Goal: Task Accomplishment & Management: Manage account settings

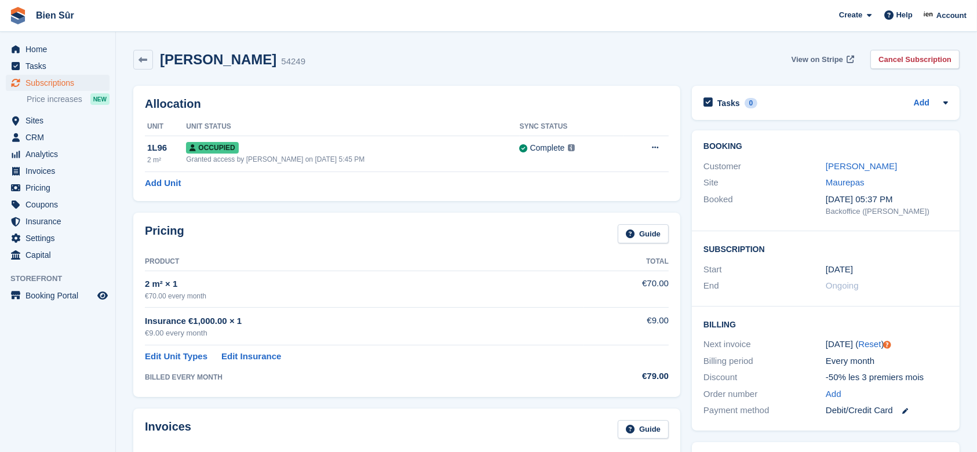
click at [805, 57] on span "View on Stripe" at bounding box center [817, 60] width 52 height 12
click at [42, 47] on span "Home" at bounding box center [60, 49] width 70 height 16
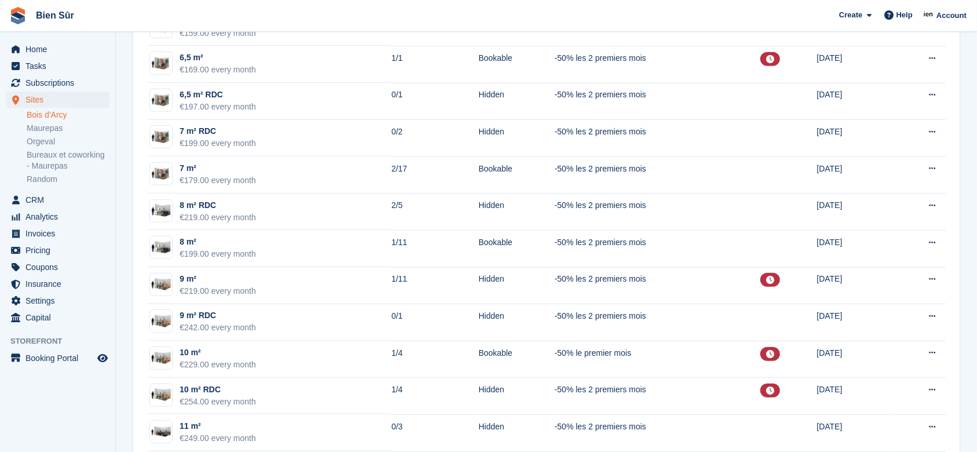
scroll to position [772, 0]
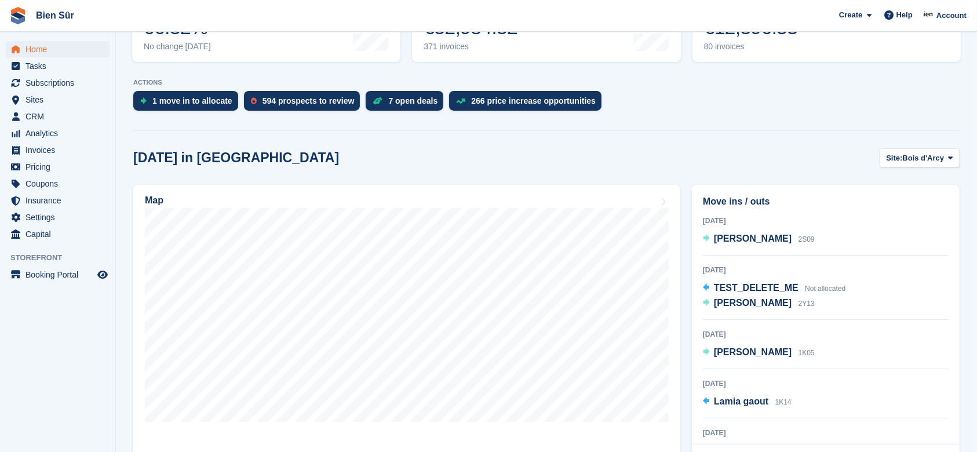
scroll to position [232, 0]
